Goal: Information Seeking & Learning: Learn about a topic

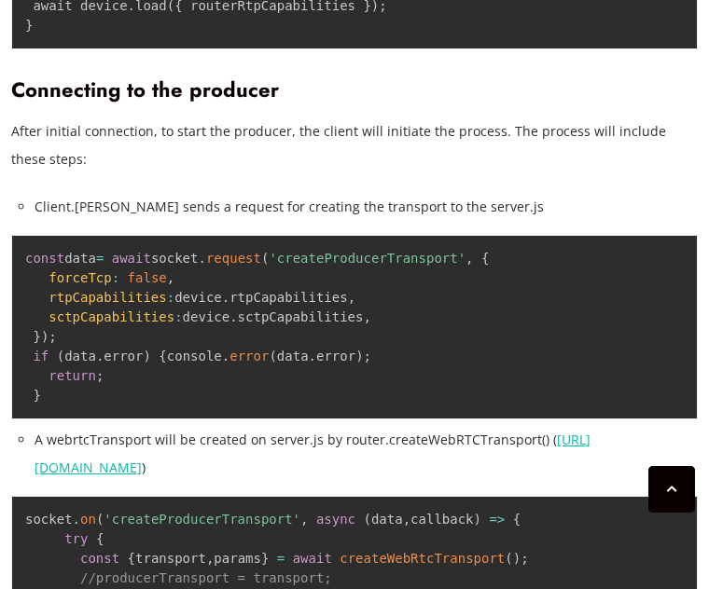
scroll to position [4036, 0]
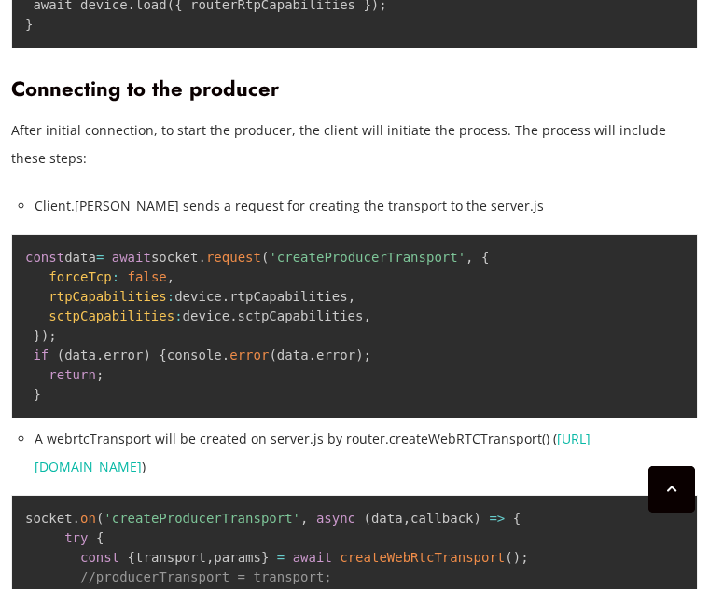
drag, startPoint x: 280, startPoint y: 303, endPoint x: 48, endPoint y: 307, distance: 231.3
drag, startPoint x: 45, startPoint y: 308, endPoint x: 279, endPoint y: 302, distance: 234.2
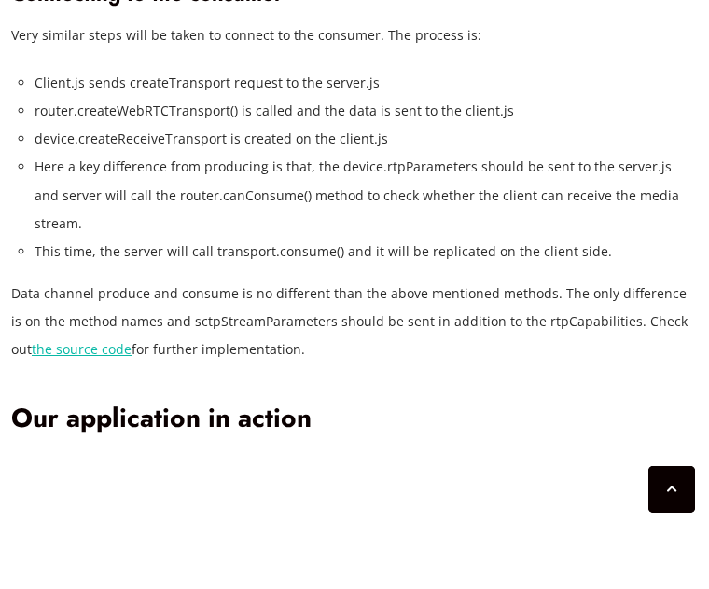
scroll to position [5354, 0]
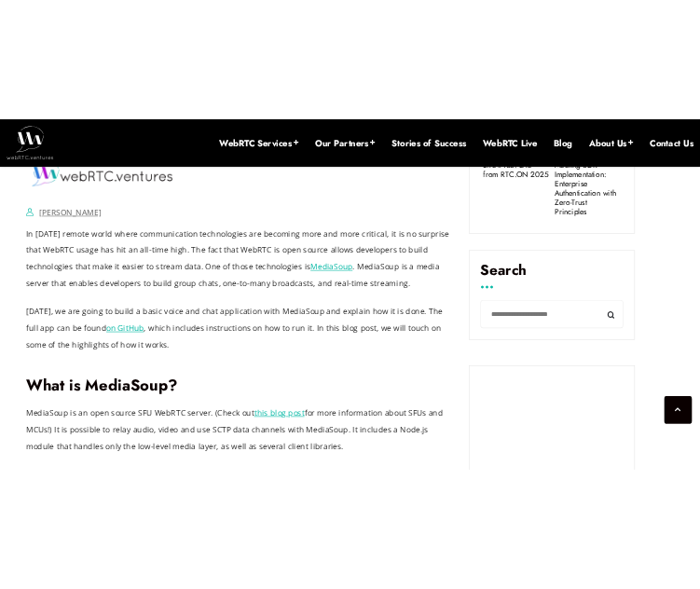
scroll to position [1100, 0]
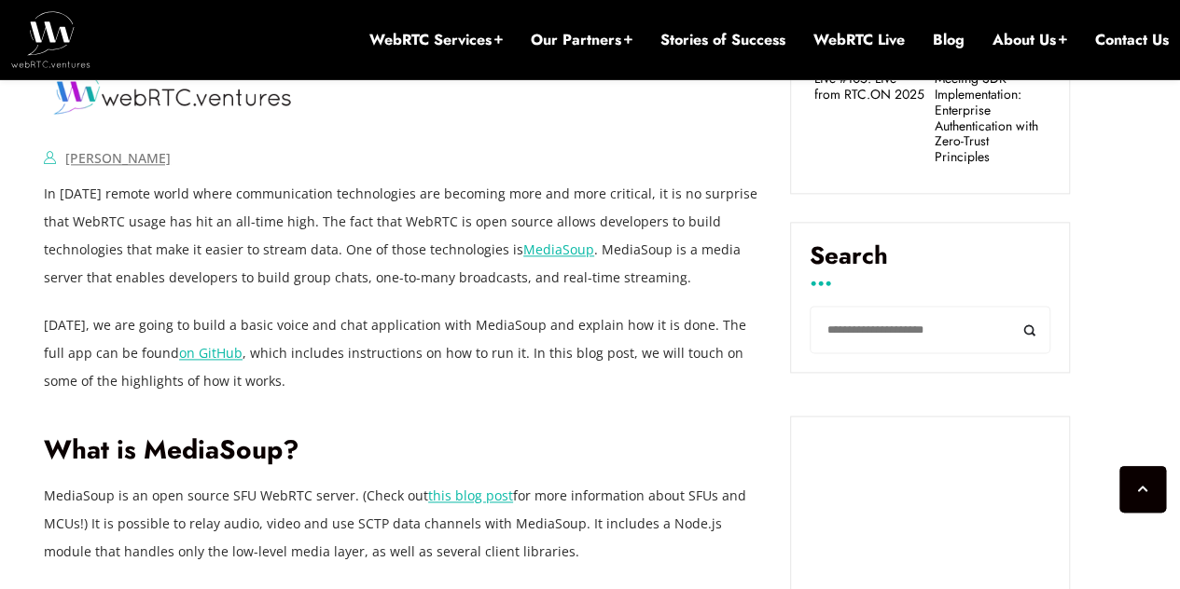
click at [179, 346] on link "on GitHub" at bounding box center [210, 353] width 63 height 18
